Goal: Understand process/instructions

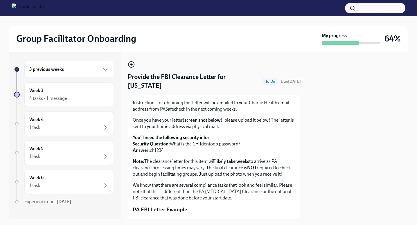
click at [58, 76] on div "3 previous weeks" at bounding box center [68, 69] width 89 height 17
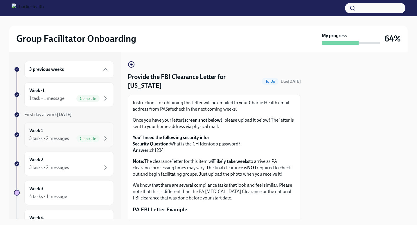
click at [49, 137] on div "3 tasks • 2 messages" at bounding box center [49, 138] width 40 height 6
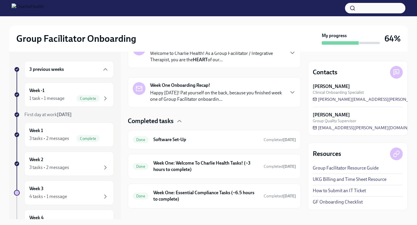
scroll to position [118, 0]
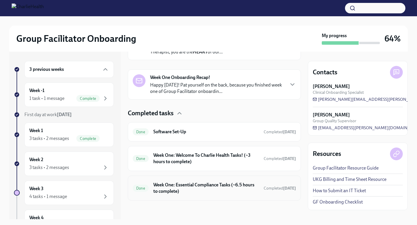
click at [175, 192] on h6 "Week One: Essential Compliance Tasks (~6.5 hours to complete)" at bounding box center [206, 188] width 106 height 13
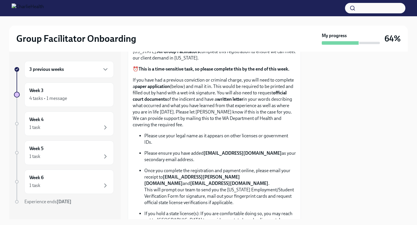
scroll to position [272, 0]
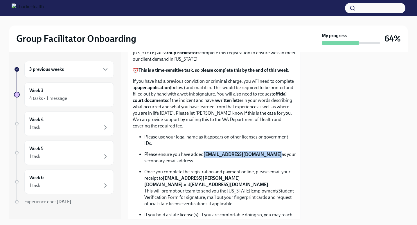
drag, startPoint x: 204, startPoint y: 154, endPoint x: 267, endPoint y: 155, distance: 62.7
click at [267, 155] on strong "[EMAIL_ADDRESS][DOMAIN_NAME]" at bounding box center [242, 154] width 78 height 6
copy strong "[EMAIL_ADDRESS][DOMAIN_NAME]"
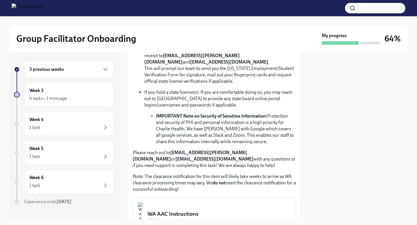
scroll to position [389, 0]
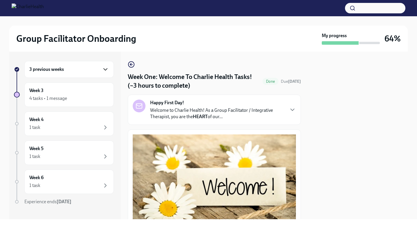
click at [102, 72] on icon "button" at bounding box center [105, 69] width 7 height 7
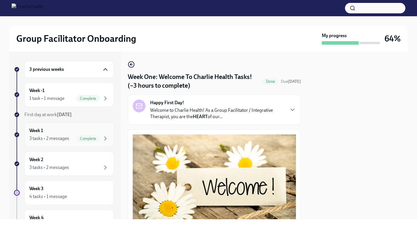
click at [65, 136] on div "3 tasks • 2 messages" at bounding box center [49, 138] width 40 height 6
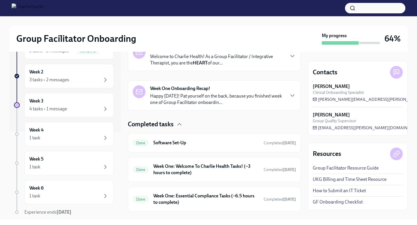
scroll to position [118, 0]
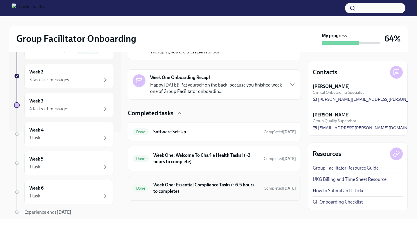
click at [190, 194] on div "Done Week One: Essential Compliance Tasks (~6.5 hours to complete) Completed [D…" at bounding box center [214, 187] width 163 height 15
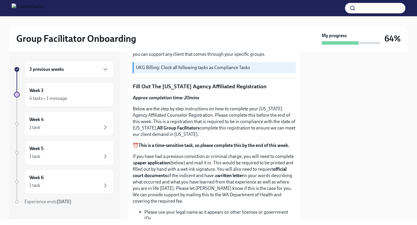
scroll to position [200, 0]
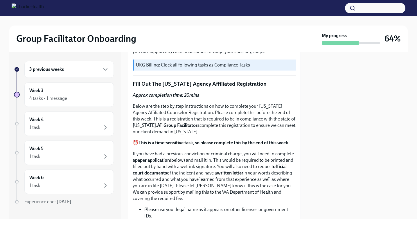
click at [177, 84] on p "Fill Out The [US_STATE] Agency Affiliated Registration" at bounding box center [214, 84] width 163 height 8
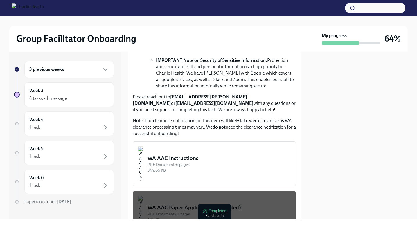
scroll to position [451, 0]
click at [212, 158] on div "WA AAC Instructions" at bounding box center [218, 158] width 143 height 8
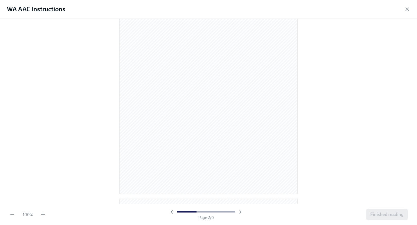
scroll to position [297, 0]
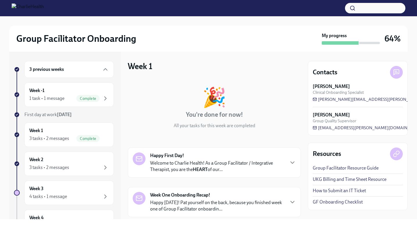
click at [65, 73] on div "3 previous weeks" at bounding box center [68, 69] width 89 height 17
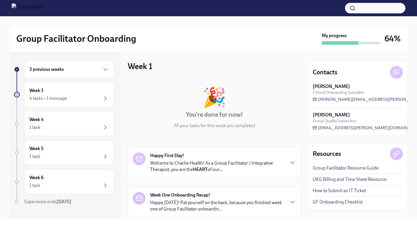
click at [64, 71] on div "3 previous weeks" at bounding box center [69, 69] width 80 height 7
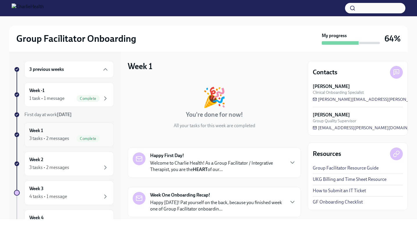
click at [67, 132] on div "Week 1 3 tasks • 2 messages Complete" at bounding box center [69, 134] width 80 height 15
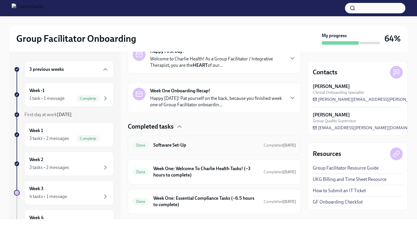
scroll to position [118, 0]
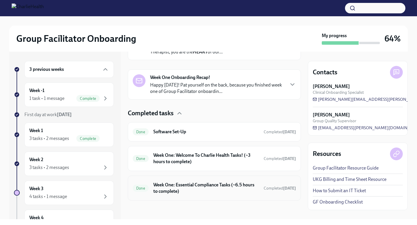
click at [180, 189] on h6 "Week One: Essential Compliance Tasks (~6.5 hours to complete)" at bounding box center [206, 188] width 106 height 13
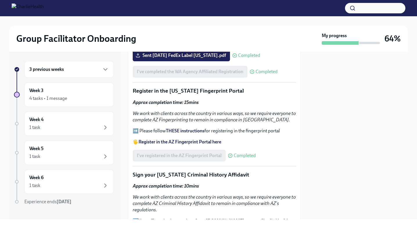
scroll to position [643, 0]
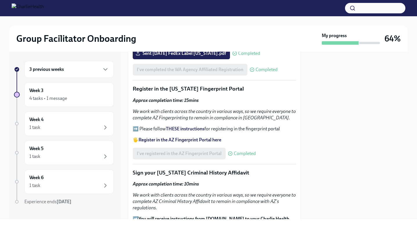
click at [178, 129] on strong "THESE instructions" at bounding box center [185, 129] width 39 height 6
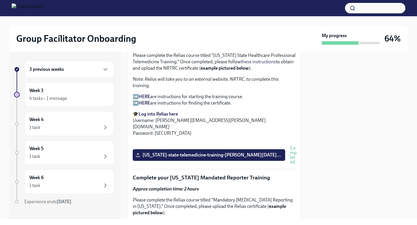
scroll to position [952, 0]
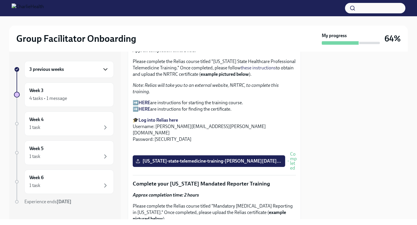
click at [103, 71] on icon "button" at bounding box center [105, 69] width 7 height 7
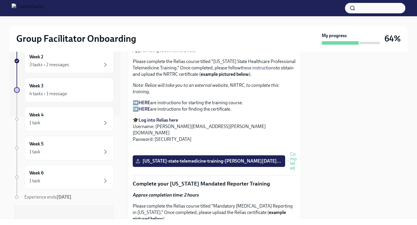
scroll to position [92, 0]
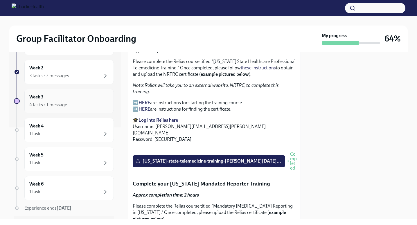
click at [76, 104] on div "4 tasks • 1 message" at bounding box center [69, 104] width 80 height 7
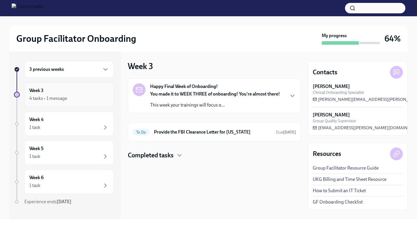
click at [46, 93] on div "Week 3 4 tasks • 1 message" at bounding box center [69, 94] width 80 height 15
click at [203, 135] on h6 "Provide the FBI Clearance Letter for [US_STATE]" at bounding box center [212, 132] width 117 height 6
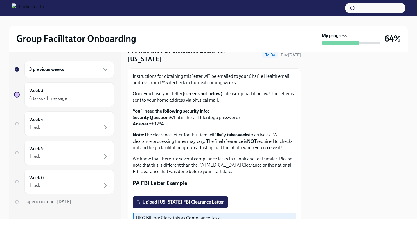
scroll to position [28, 0]
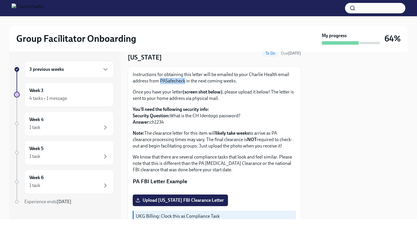
drag, startPoint x: 159, startPoint y: 81, endPoint x: 185, endPoint y: 82, distance: 25.9
click at [185, 82] on p "Instructions for obtaining this letter will be emailed to your Charlie Health e…" at bounding box center [214, 77] width 163 height 13
copy p "PASafecheck"
